Goal: Information Seeking & Learning: Learn about a topic

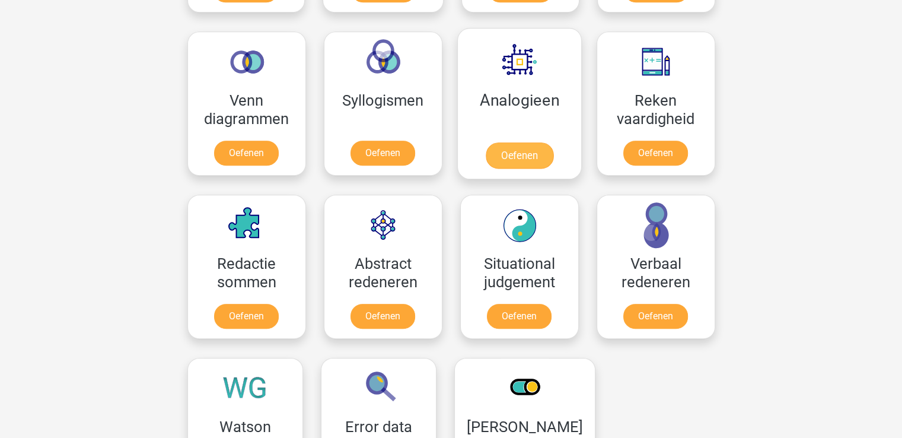
scroll to position [688, 0]
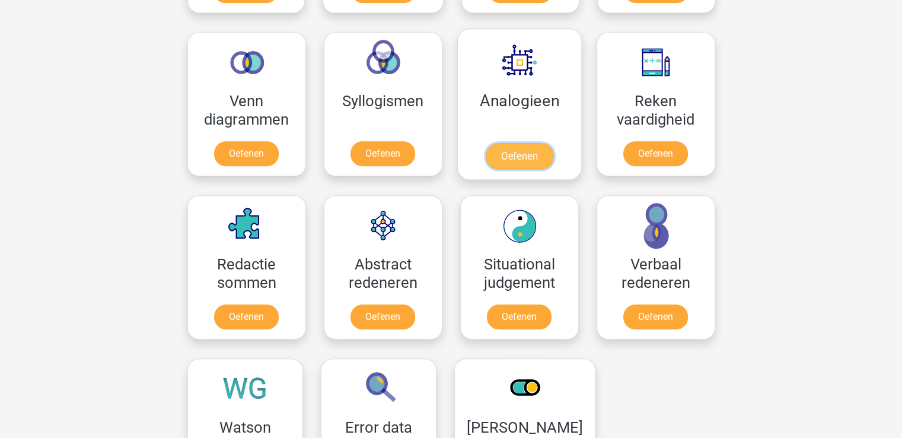
click at [515, 155] on link "Oefenen" at bounding box center [519, 156] width 68 height 26
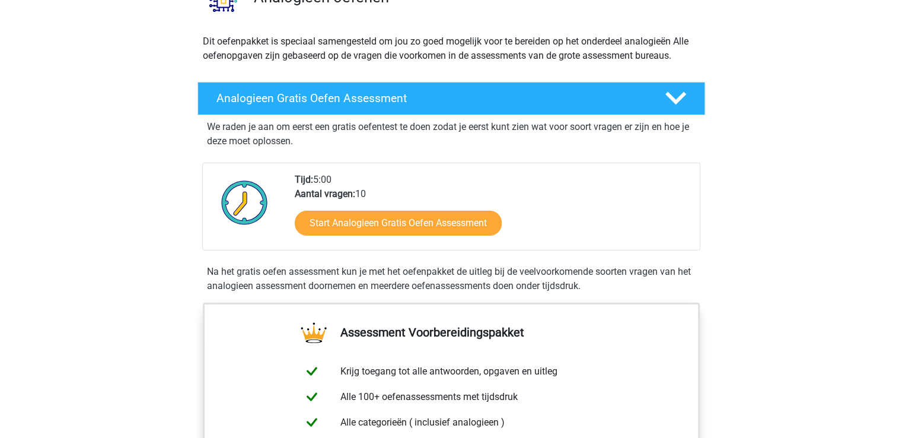
scroll to position [113, 0]
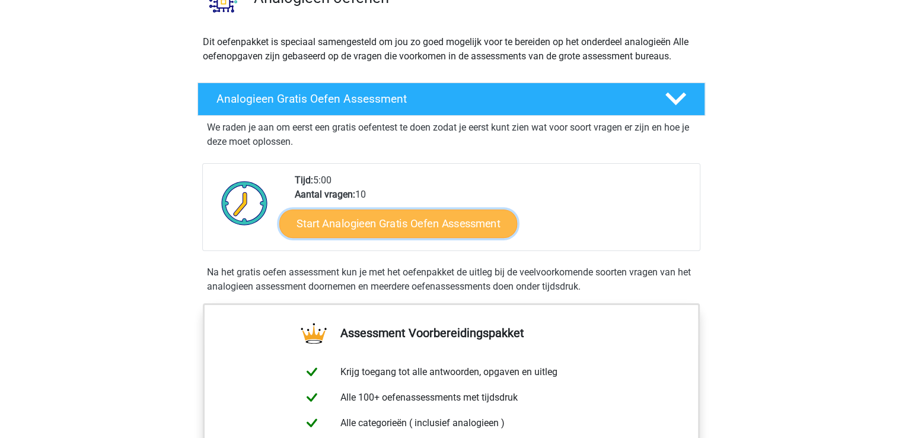
click at [478, 224] on link "Start Analogieen Gratis Oefen Assessment" at bounding box center [398, 223] width 238 height 28
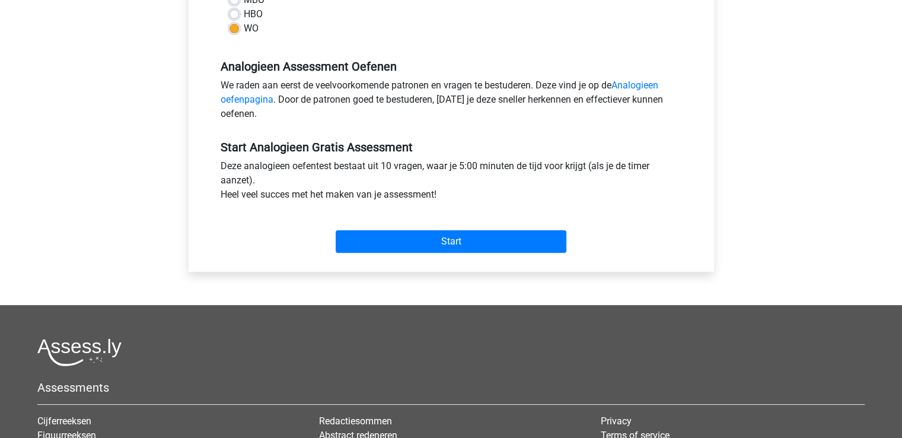
scroll to position [325, 0]
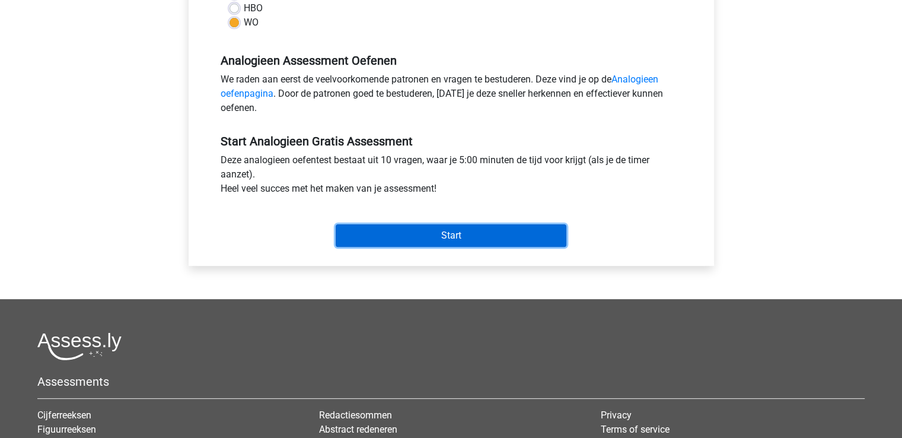
click at [485, 231] on input "Start" at bounding box center [451, 235] width 231 height 23
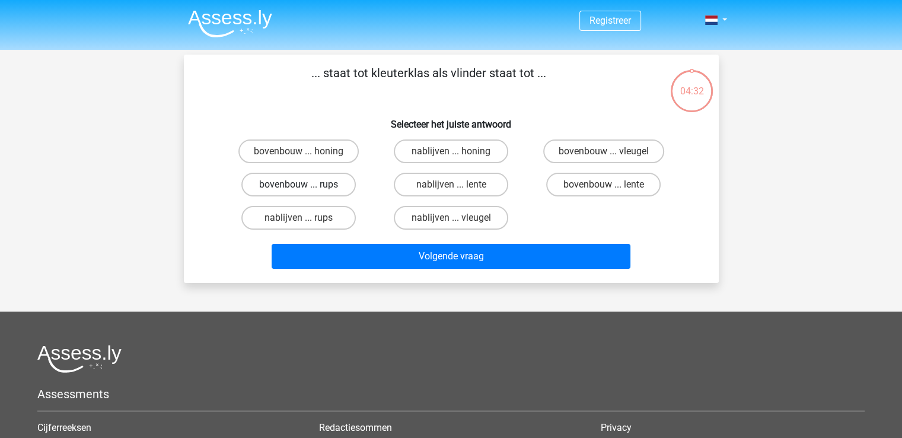
click at [342, 184] on label "bovenbouw ... rups" at bounding box center [298, 185] width 115 height 24
click at [306, 185] on input "bovenbouw ... rups" at bounding box center [302, 189] width 8 height 8
radio input "true"
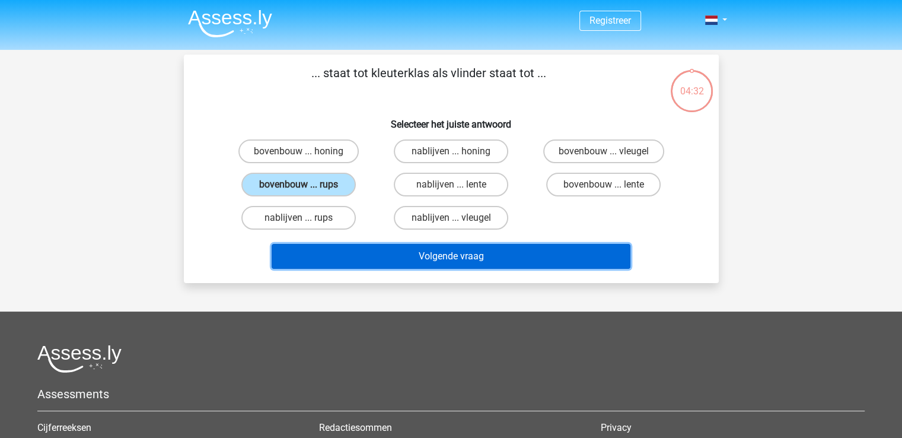
click at [397, 249] on button "Volgende vraag" at bounding box center [451, 256] width 359 height 25
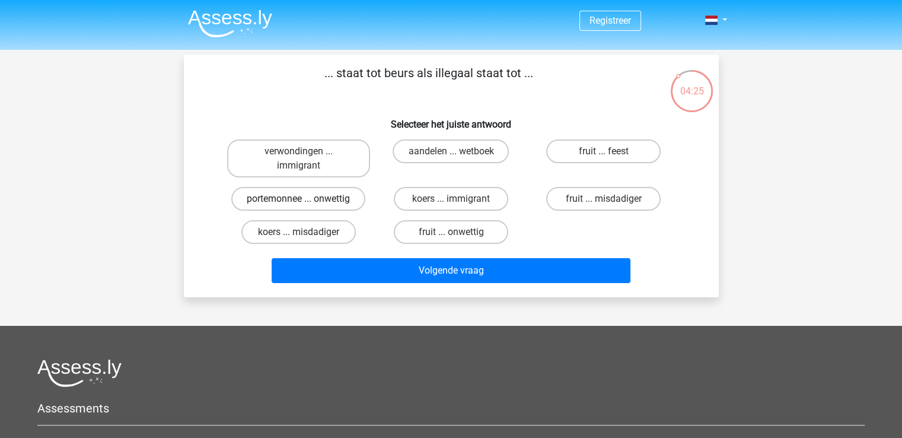
click at [332, 195] on label "portemonnee ... onwettig" at bounding box center [298, 199] width 134 height 24
click at [306, 199] on input "portemonnee ... onwettig" at bounding box center [302, 203] width 8 height 8
radio input "true"
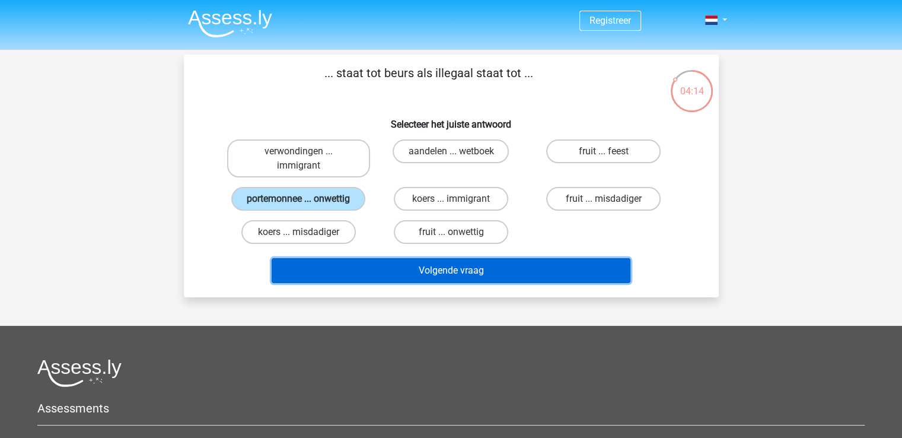
click at [360, 271] on button "Volgende vraag" at bounding box center [451, 270] width 359 height 25
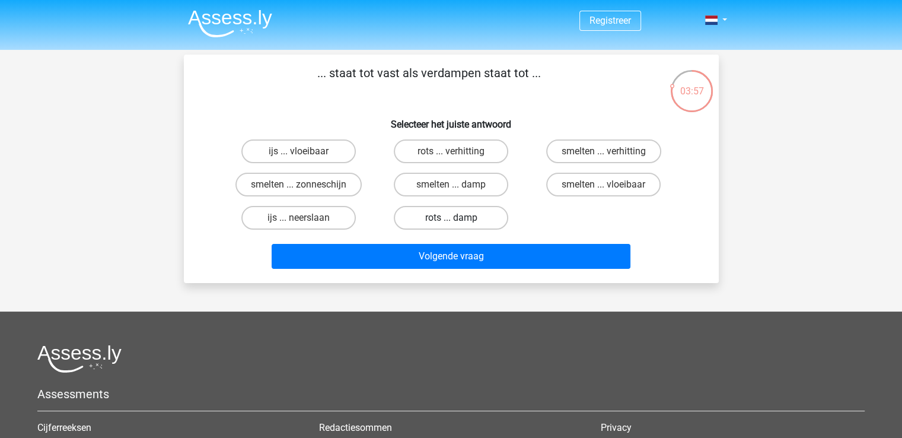
click at [434, 219] on label "rots ... damp" at bounding box center [451, 218] width 115 height 24
click at [451, 219] on input "rots ... damp" at bounding box center [455, 222] width 8 height 8
radio input "true"
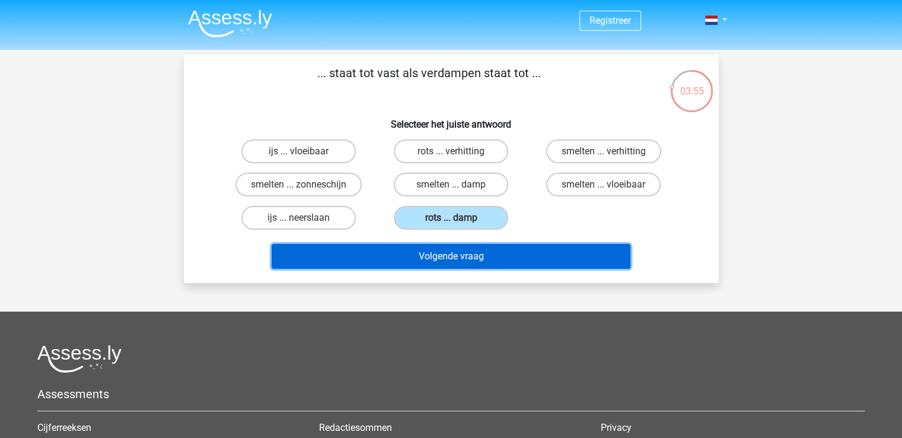
click at [425, 263] on button "Volgende vraag" at bounding box center [451, 256] width 359 height 25
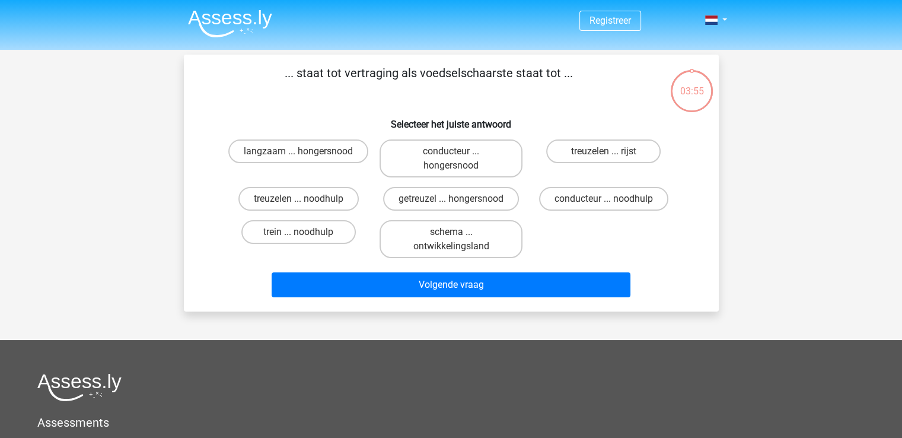
scroll to position [55, 0]
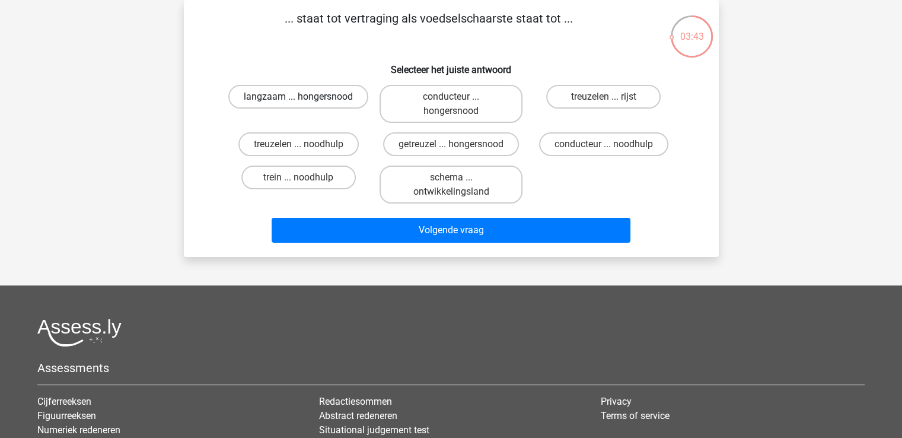
click at [319, 103] on label "langzaam ... hongersnood" at bounding box center [298, 97] width 140 height 24
click at [306, 103] on input "langzaam ... hongersnood" at bounding box center [302, 101] width 8 height 8
radio input "true"
click at [368, 241] on div "Volgende vraag" at bounding box center [451, 233] width 458 height 30
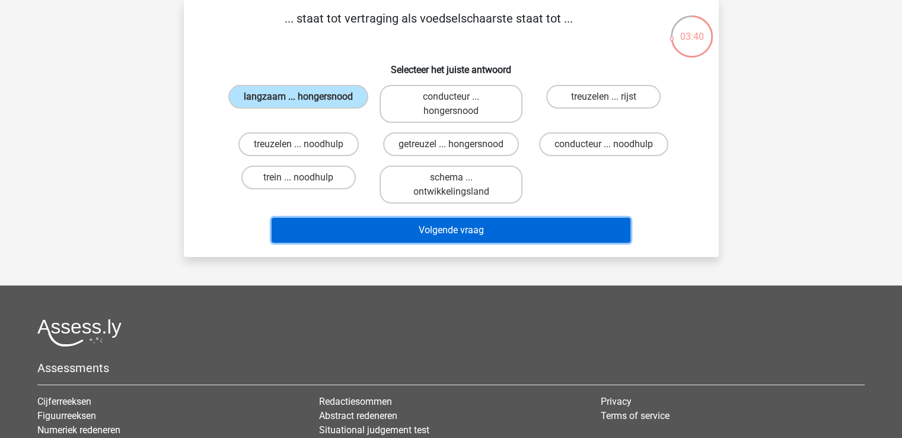
click at [374, 236] on button "Volgende vraag" at bounding box center [451, 230] width 359 height 25
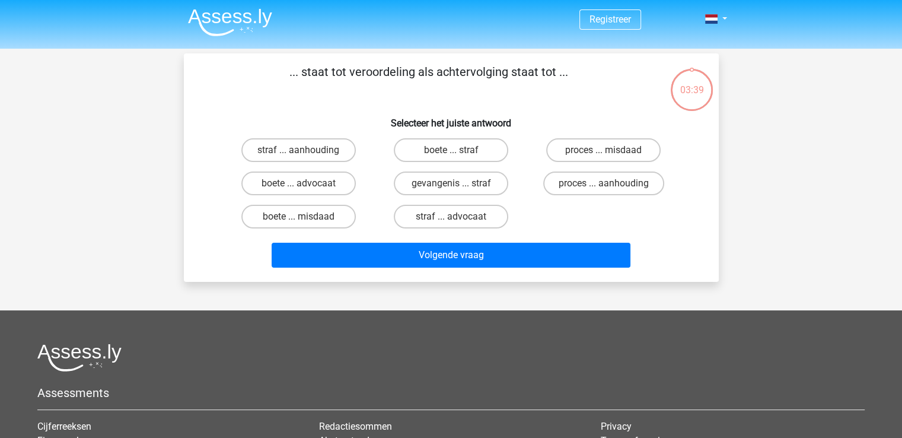
scroll to position [0, 0]
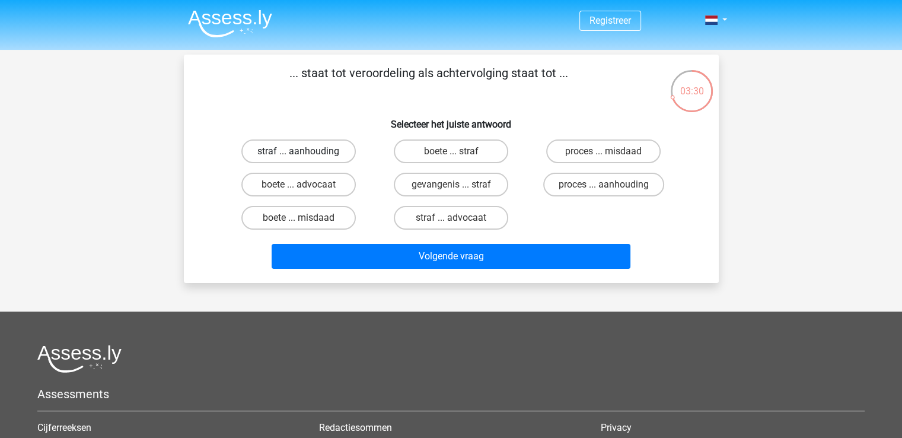
click at [316, 152] on label "straf ... aanhouding" at bounding box center [298, 151] width 115 height 24
click at [306, 152] on input "straf ... aanhouding" at bounding box center [302, 155] width 8 height 8
radio input "true"
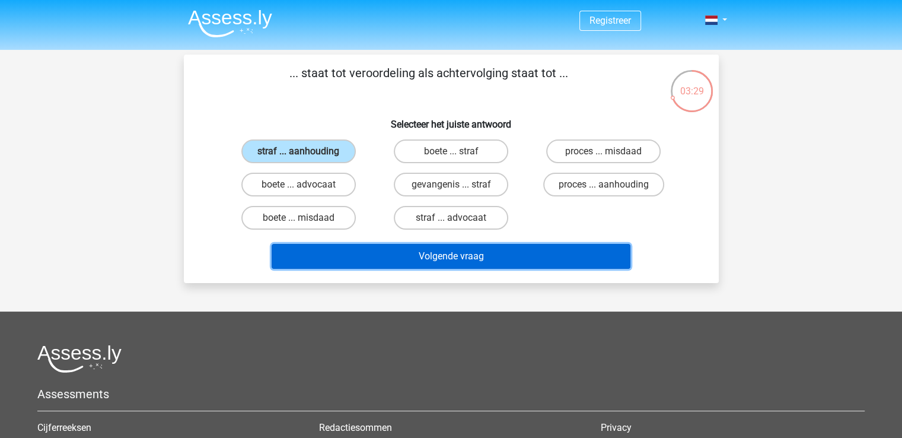
click at [353, 254] on button "Volgende vraag" at bounding box center [451, 256] width 359 height 25
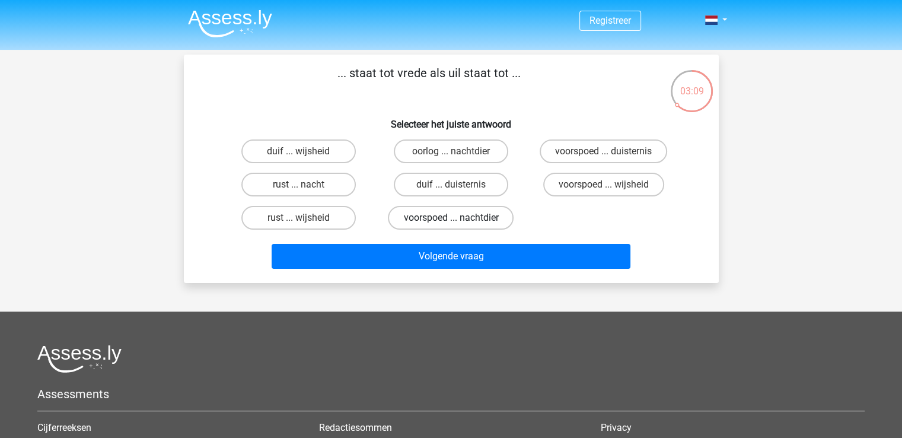
click at [451, 212] on label "voorspoed ... nachtdier" at bounding box center [451, 218] width 126 height 24
click at [451, 218] on input "voorspoed ... nachtdier" at bounding box center [455, 222] width 8 height 8
radio input "true"
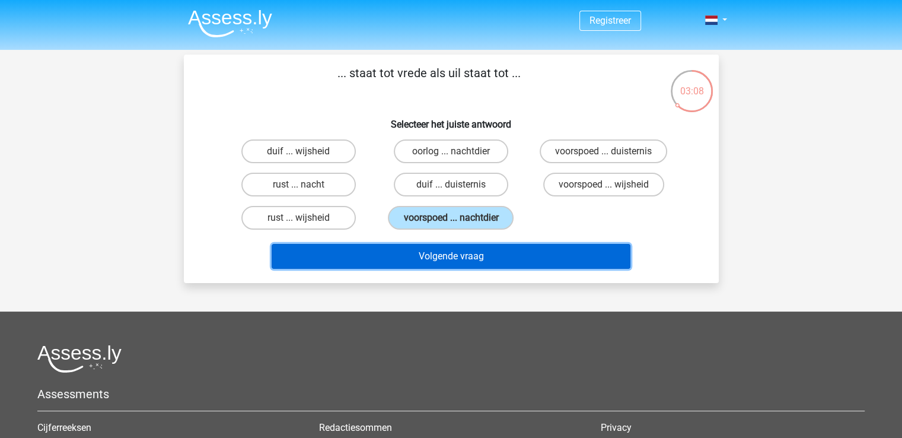
click at [441, 249] on button "Volgende vraag" at bounding box center [451, 256] width 359 height 25
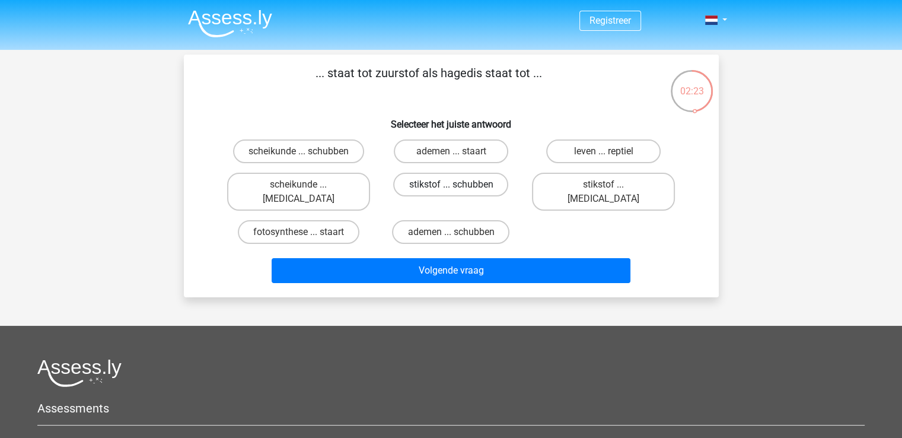
click at [473, 183] on label "stikstof ... schubben" at bounding box center [450, 185] width 115 height 24
click at [459, 185] on input "stikstof ... schubben" at bounding box center [455, 189] width 8 height 8
radio input "true"
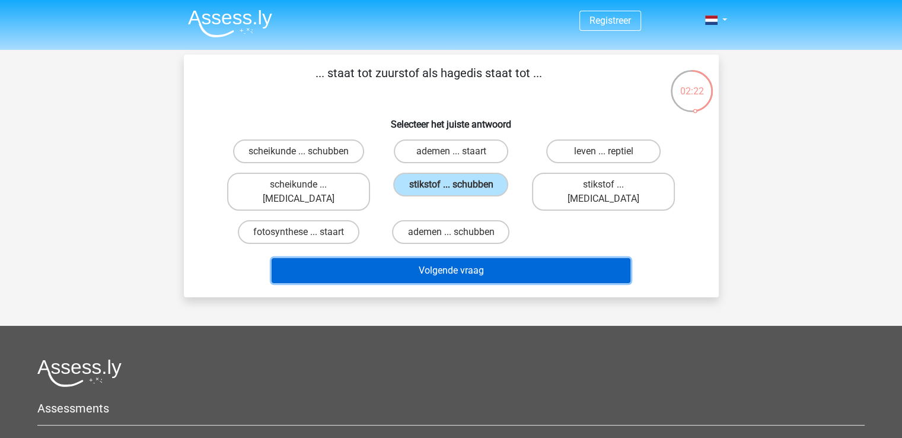
click at [456, 258] on button "Volgende vraag" at bounding box center [451, 270] width 359 height 25
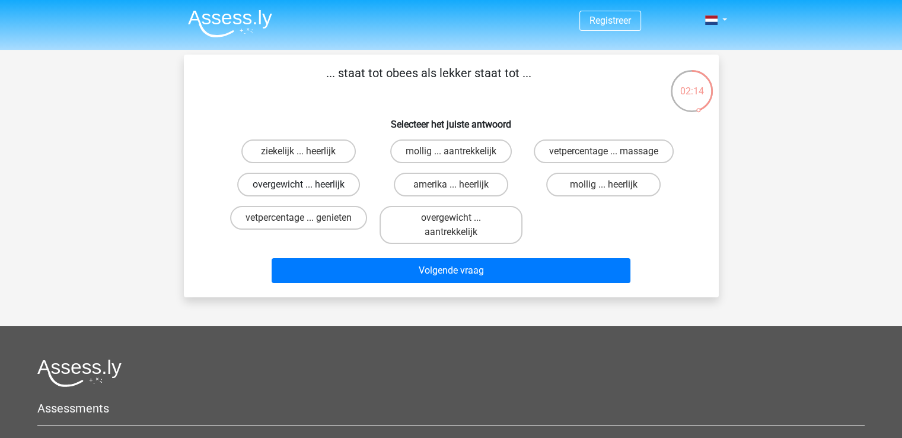
click at [332, 189] on label "overgewicht ... heerlijk" at bounding box center [298, 185] width 123 height 24
click at [306, 189] on input "overgewicht ... heerlijk" at bounding box center [302, 189] width 8 height 8
radio input "true"
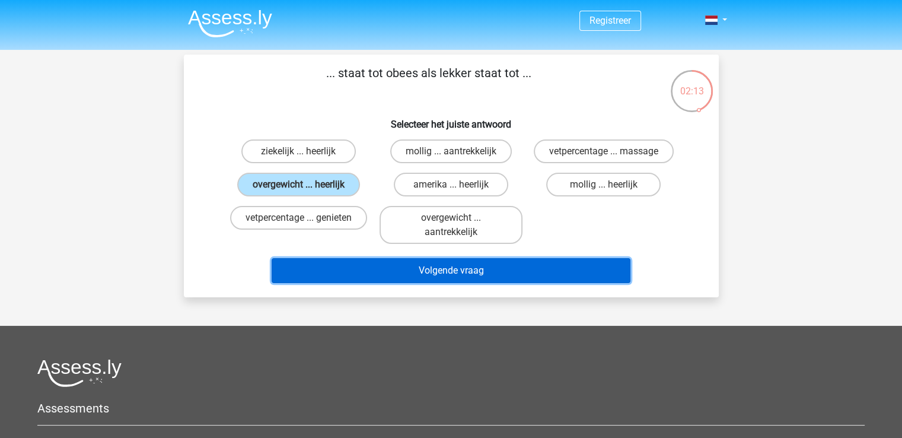
click at [394, 275] on button "Volgende vraag" at bounding box center [451, 270] width 359 height 25
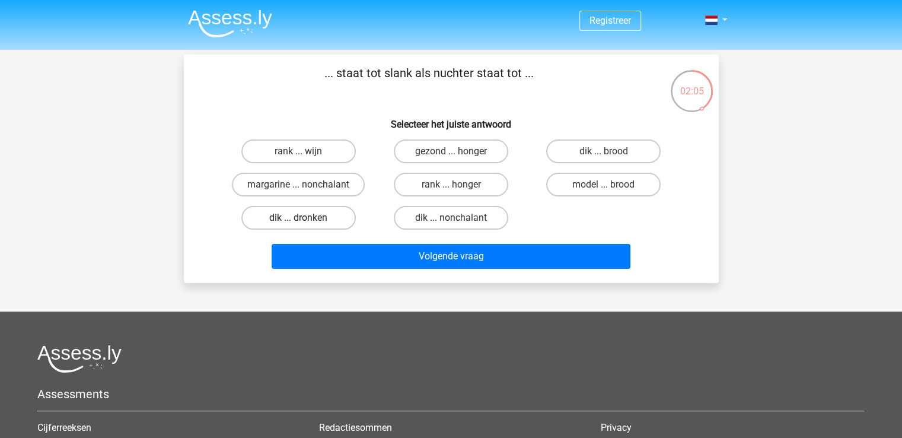
click at [321, 218] on label "dik ... dronken" at bounding box center [298, 218] width 115 height 24
click at [306, 218] on input "dik ... dronken" at bounding box center [302, 222] width 8 height 8
radio input "true"
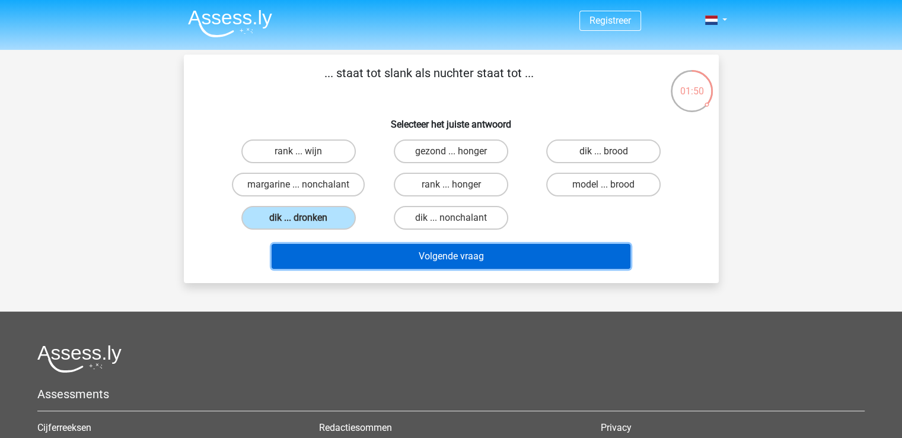
click at [368, 255] on button "Volgende vraag" at bounding box center [451, 256] width 359 height 25
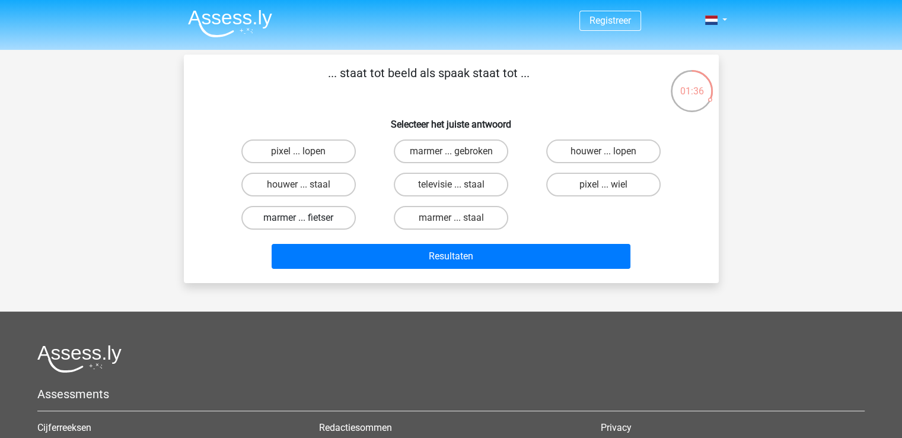
click at [329, 219] on label "marmer ... fietser" at bounding box center [298, 218] width 115 height 24
click at [306, 219] on input "marmer ... fietser" at bounding box center [302, 222] width 8 height 8
radio input "true"
click at [598, 185] on label "pixel ... wiel" at bounding box center [603, 185] width 115 height 24
click at [604, 185] on input "pixel ... wiel" at bounding box center [608, 189] width 8 height 8
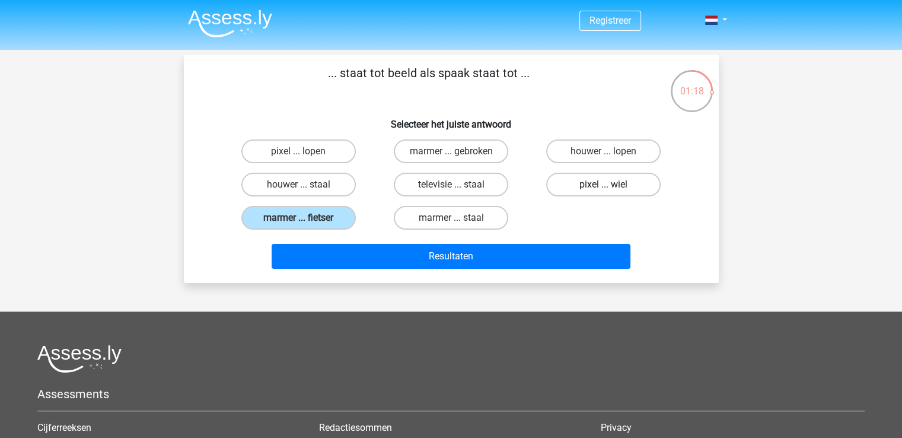
radio input "true"
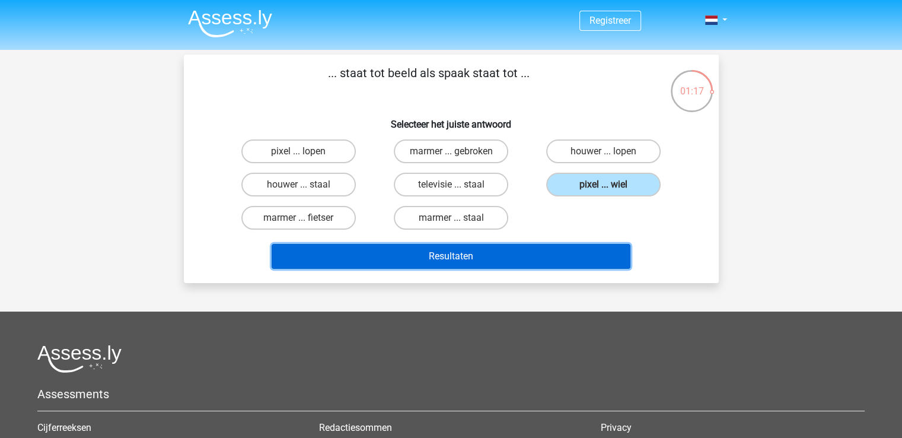
click at [573, 251] on button "Resultaten" at bounding box center [451, 256] width 359 height 25
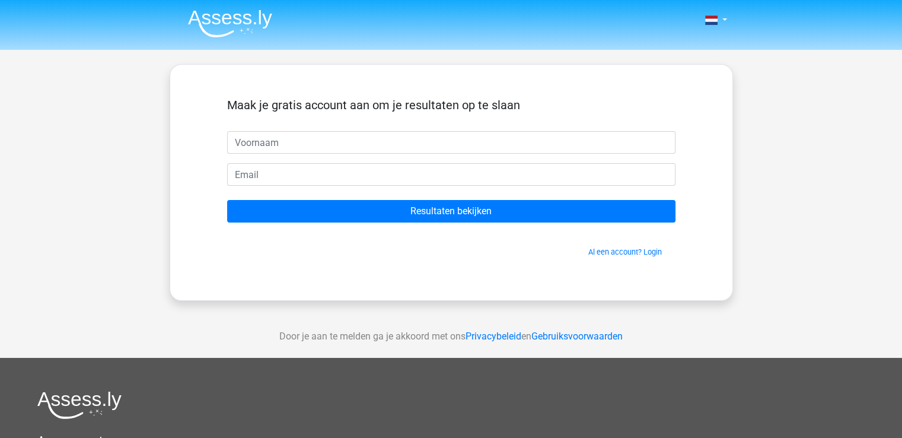
click at [446, 144] on input "text" at bounding box center [451, 142] width 449 height 23
type input "amber"
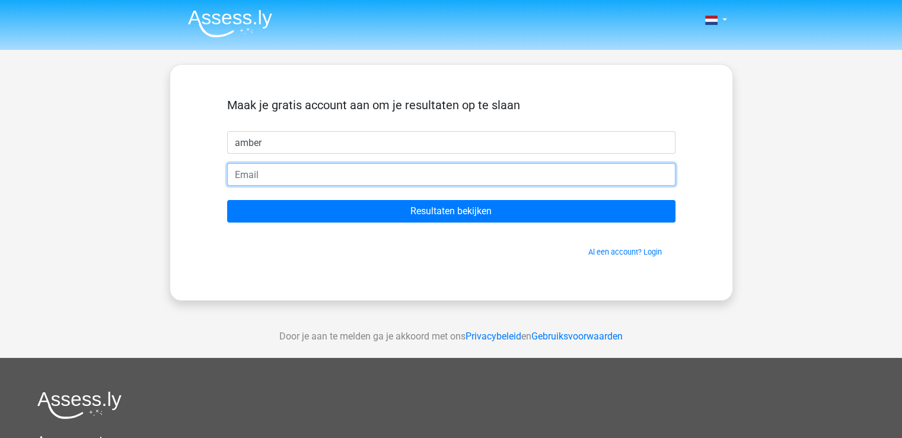
click at [421, 183] on input "email" at bounding box center [451, 174] width 449 height 23
type input "[EMAIL_ADDRESS][DOMAIN_NAME]"
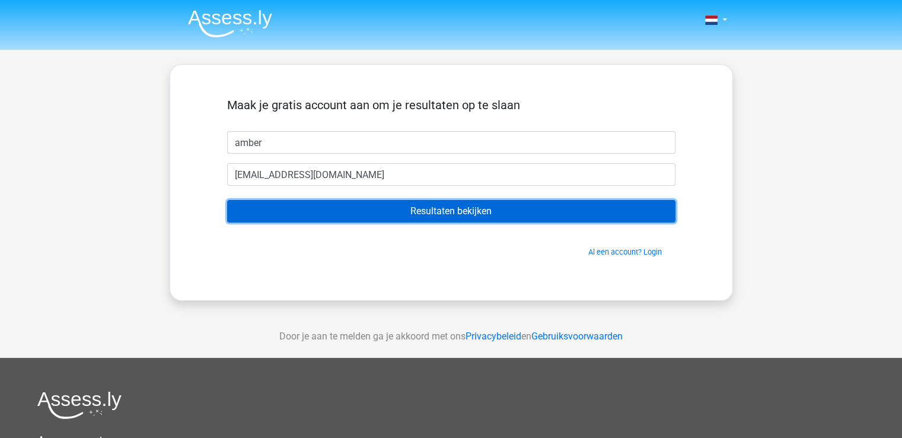
click at [398, 214] on input "Resultaten bekijken" at bounding box center [451, 211] width 449 height 23
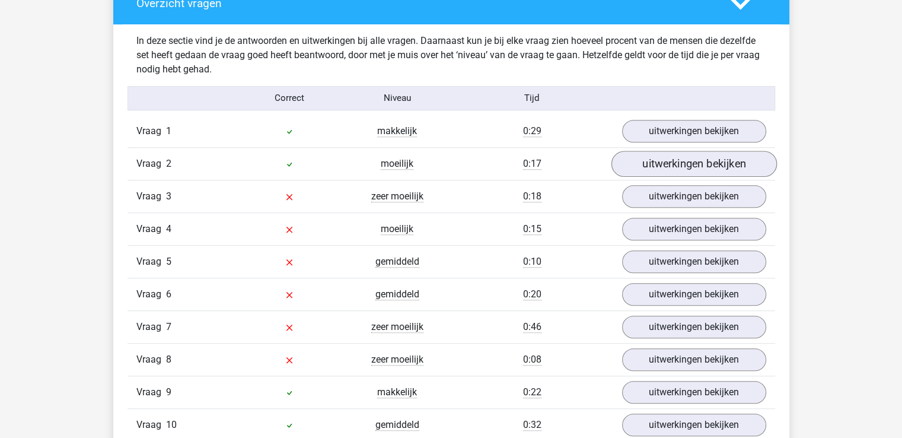
scroll to position [909, 0]
click at [674, 191] on link "uitwerkingen bekijken" at bounding box center [694, 196] width 166 height 26
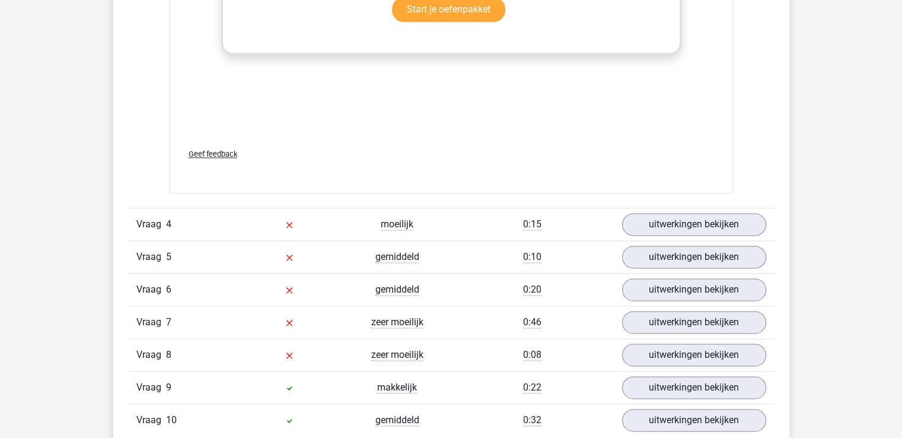
scroll to position [1556, 0]
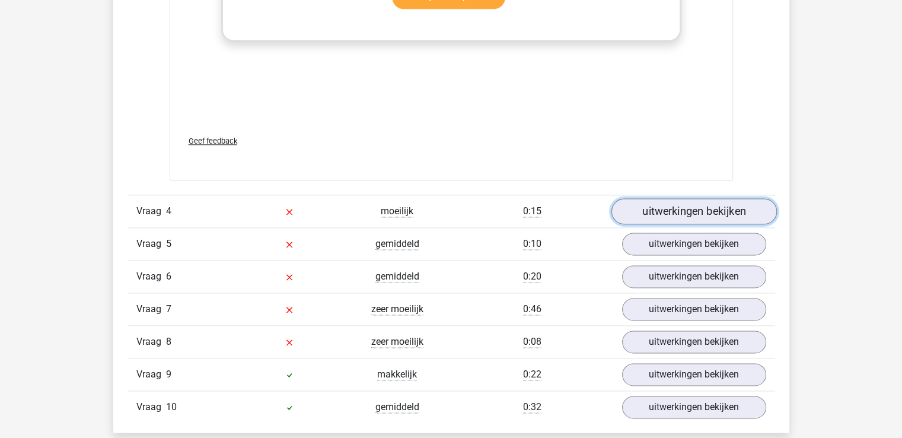
click at [682, 208] on link "uitwerkingen bekijken" at bounding box center [694, 211] width 166 height 26
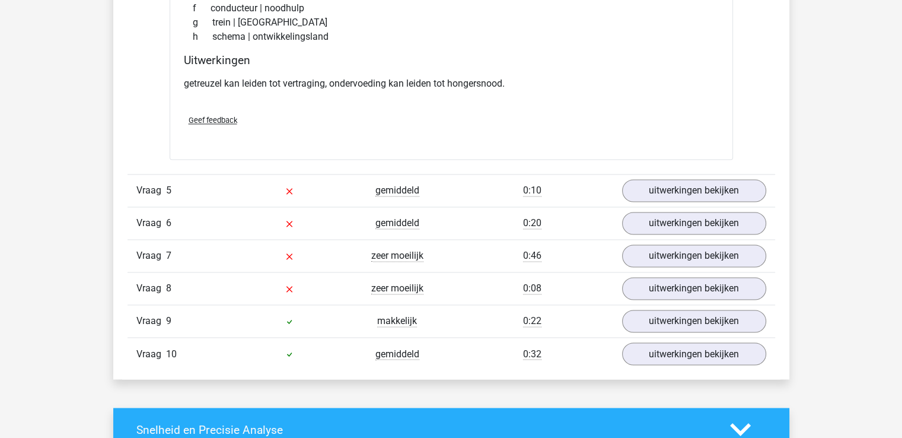
scroll to position [1929, 0]
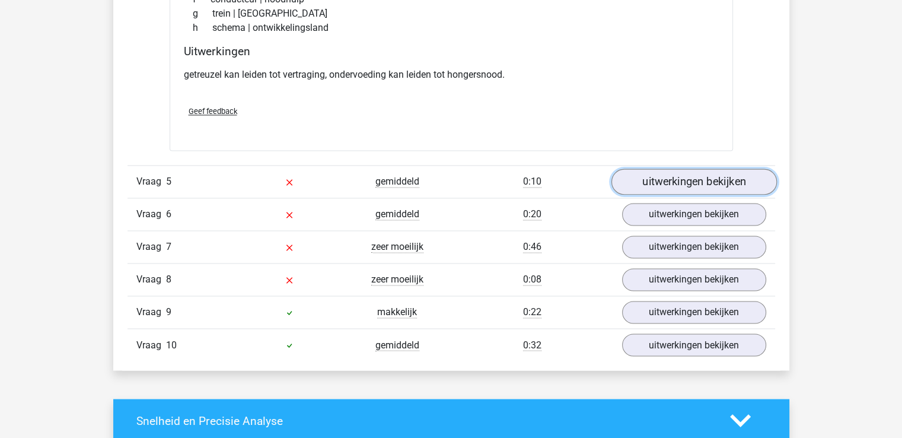
click at [692, 173] on link "uitwerkingen bekijken" at bounding box center [694, 182] width 166 height 26
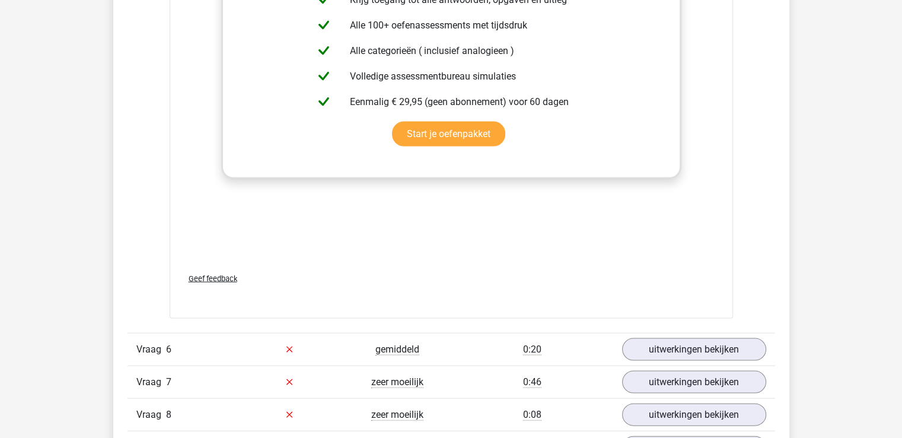
scroll to position [2434, 0]
